Goal: Task Accomplishment & Management: Manage account settings

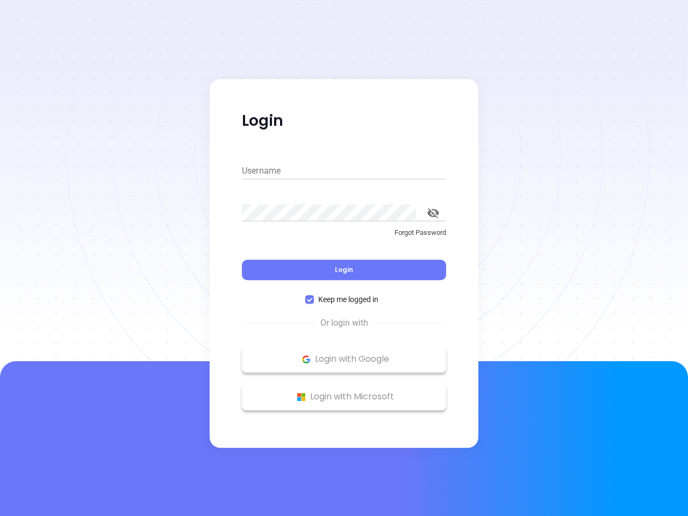
click at [344, 258] on div "Login" at bounding box center [344, 263] width 204 height 33
click at [344, 171] on input "Username" at bounding box center [344, 170] width 204 height 17
click at [433, 213] on icon "toggle password visibility" at bounding box center [434, 213] width 12 height 10
click at [344, 270] on span "Login" at bounding box center [344, 269] width 18 height 9
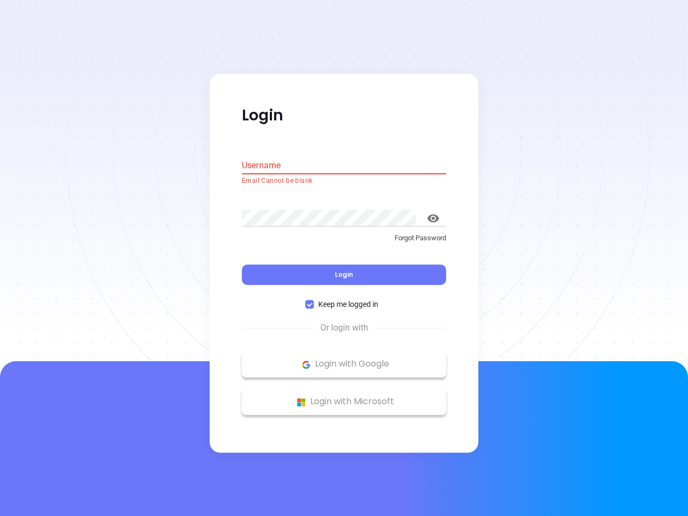
click at [344, 300] on span "Keep me logged in" at bounding box center [348, 305] width 69 height 12
click at [314, 301] on input "Keep me logged in" at bounding box center [309, 305] width 9 height 9
checkbox input "false"
click at [344, 359] on p "Login with Google" at bounding box center [344, 365] width 194 height 16
click at [344, 397] on p "Login with Microsoft" at bounding box center [344, 402] width 194 height 16
